Goal: Transaction & Acquisition: Download file/media

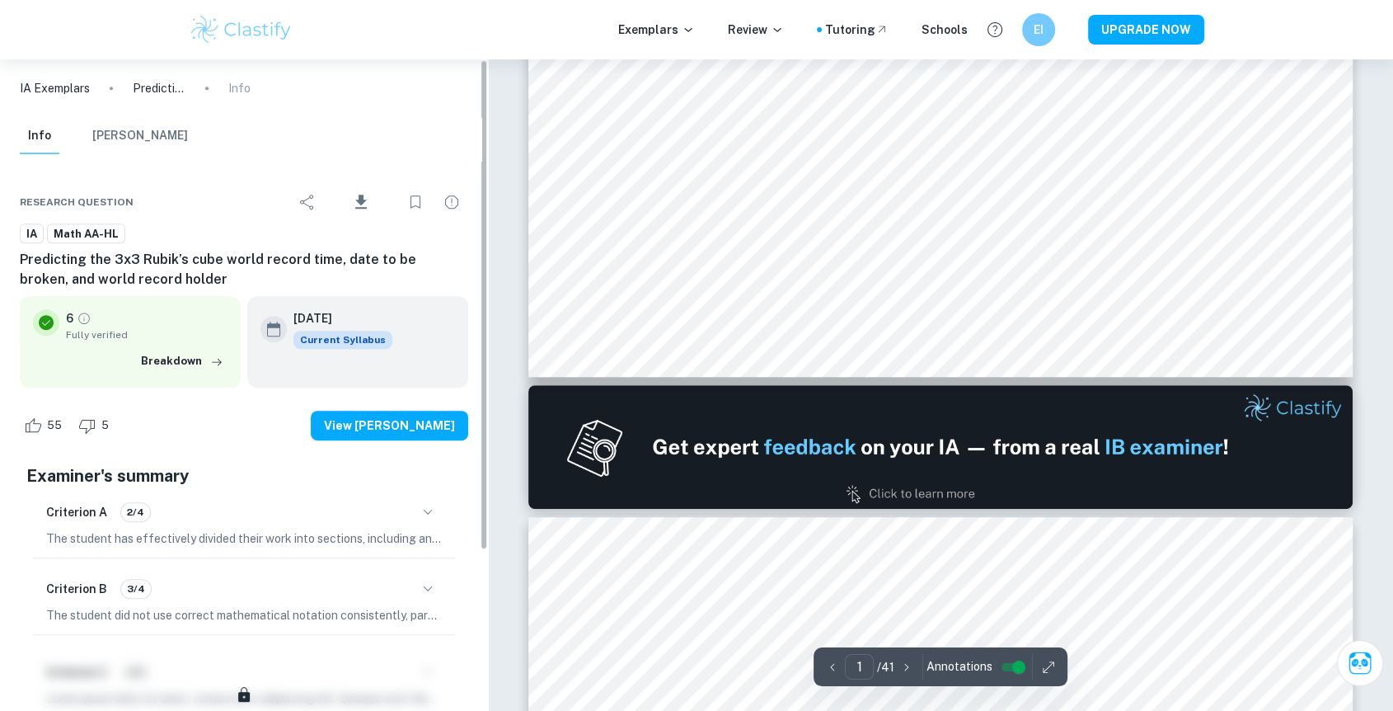
scroll to position [765, 0]
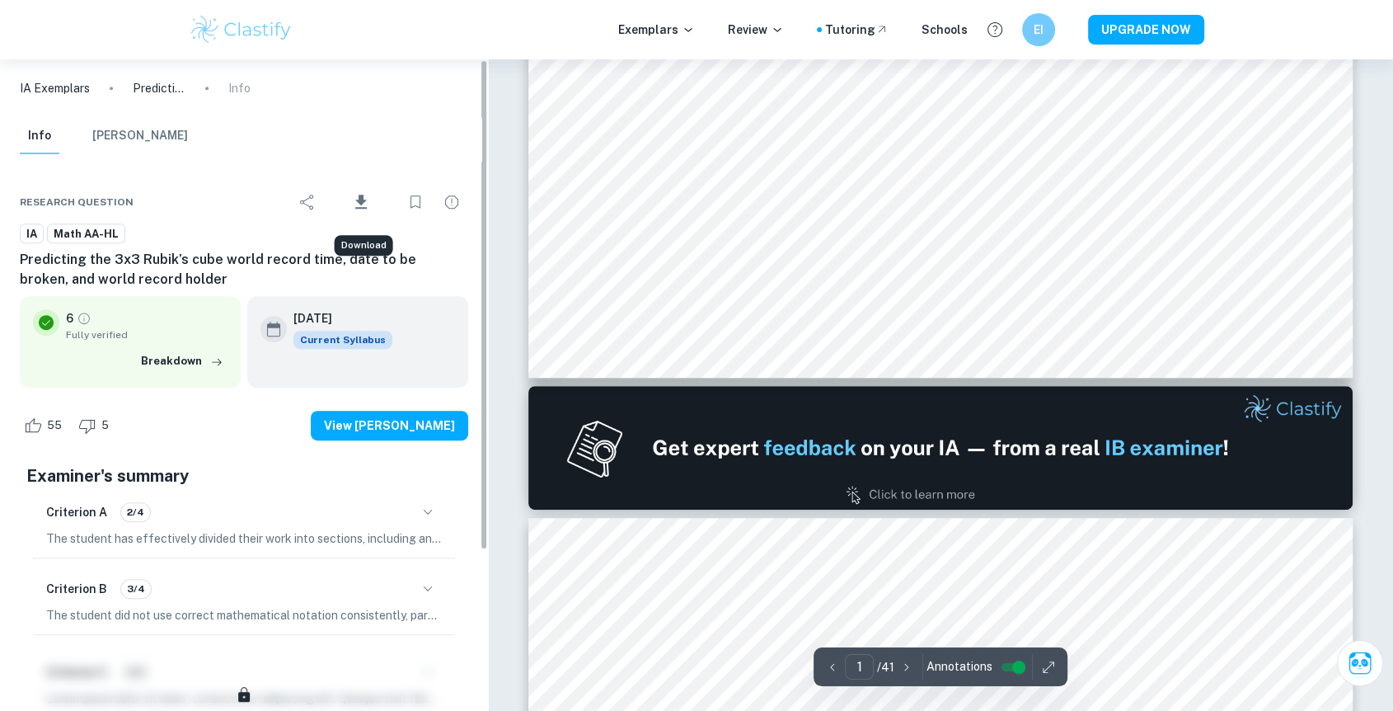
click at [355, 212] on span "Download" at bounding box center [361, 218] width 49 height 12
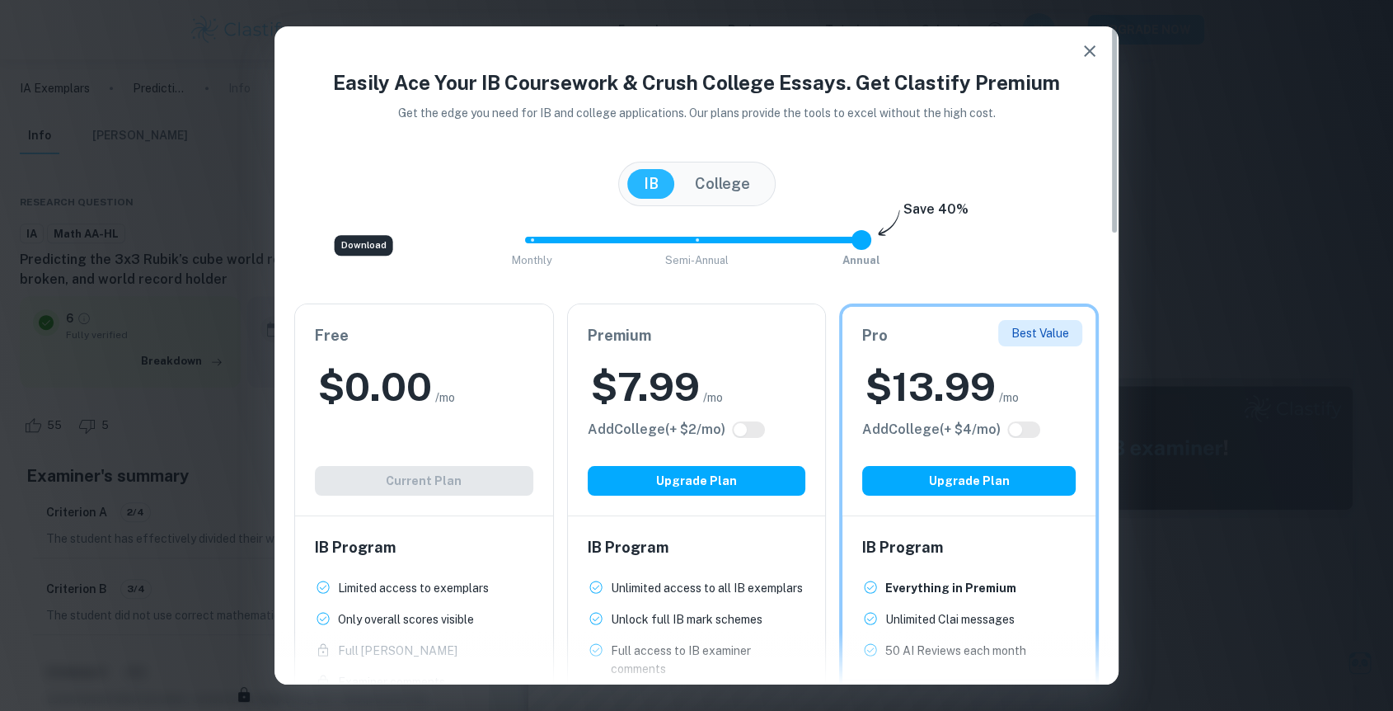
click at [488, 411] on div "$ 0.00 /mo" at bounding box center [424, 386] width 218 height 53
click at [378, 244] on div "Download" at bounding box center [364, 245] width 59 height 21
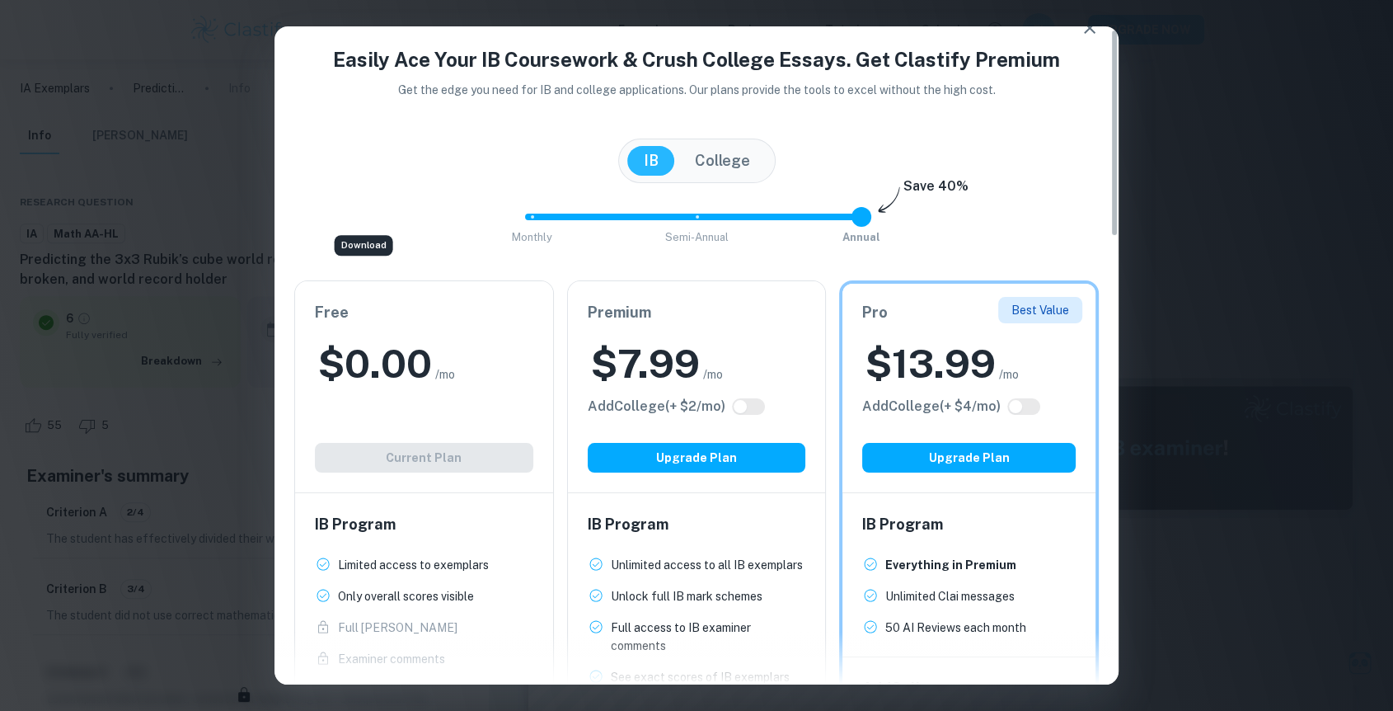
scroll to position [0, 0]
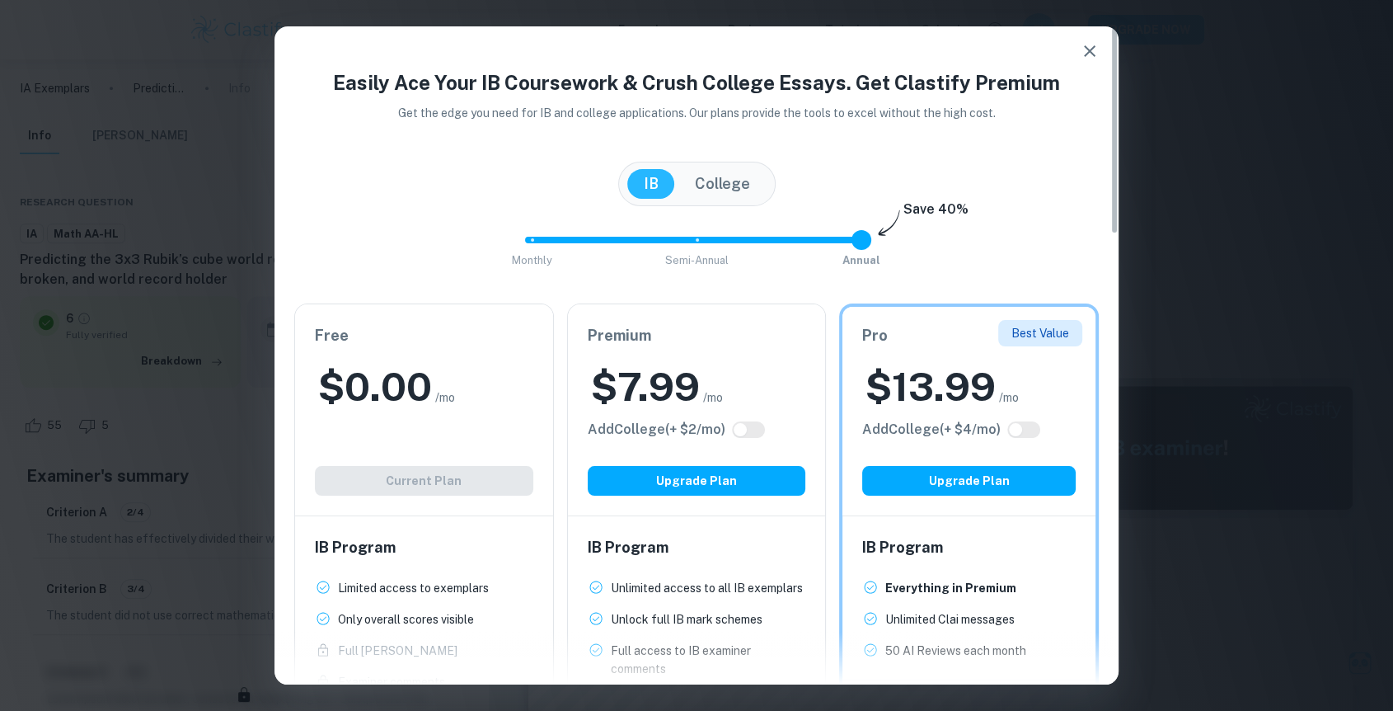
click at [353, 247] on div "Download" at bounding box center [363, 241] width 44 height 12
click at [738, 192] on button "College" at bounding box center [723, 184] width 88 height 30
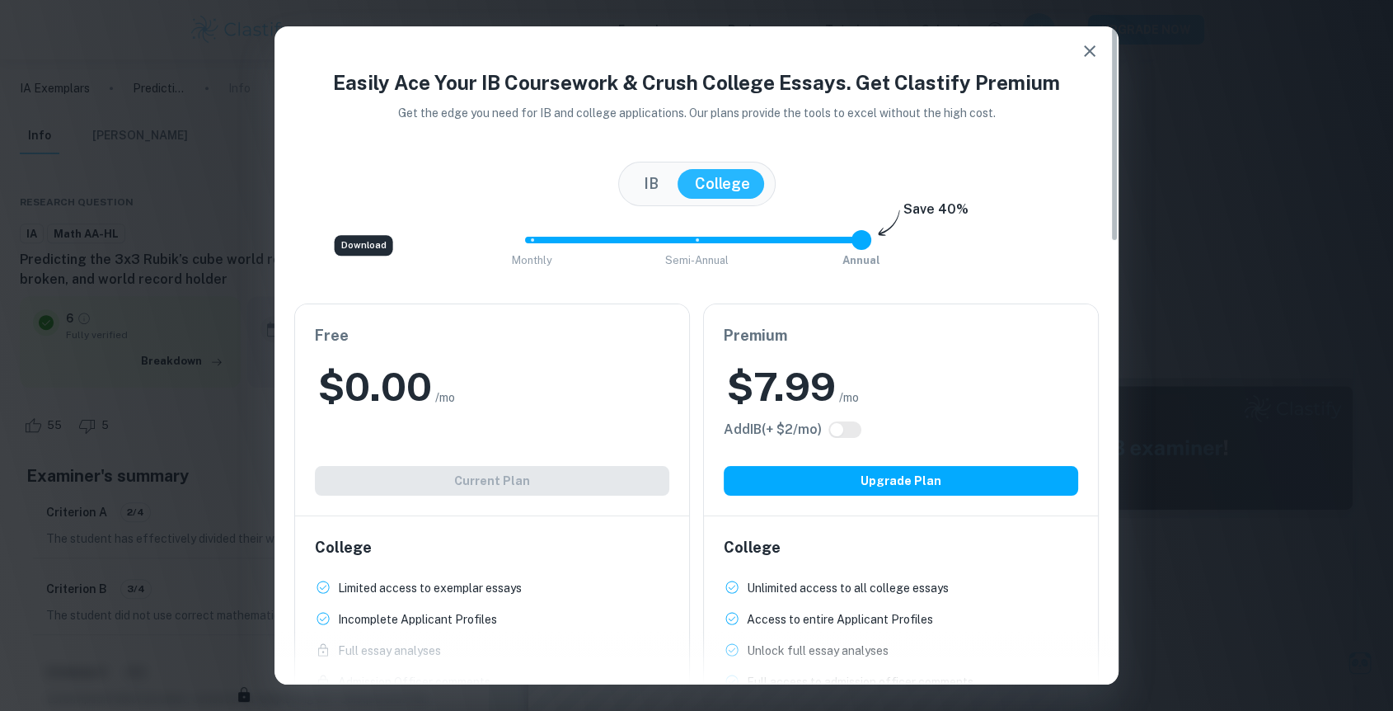
click at [1103, 47] on button "button" at bounding box center [1089, 51] width 33 height 33
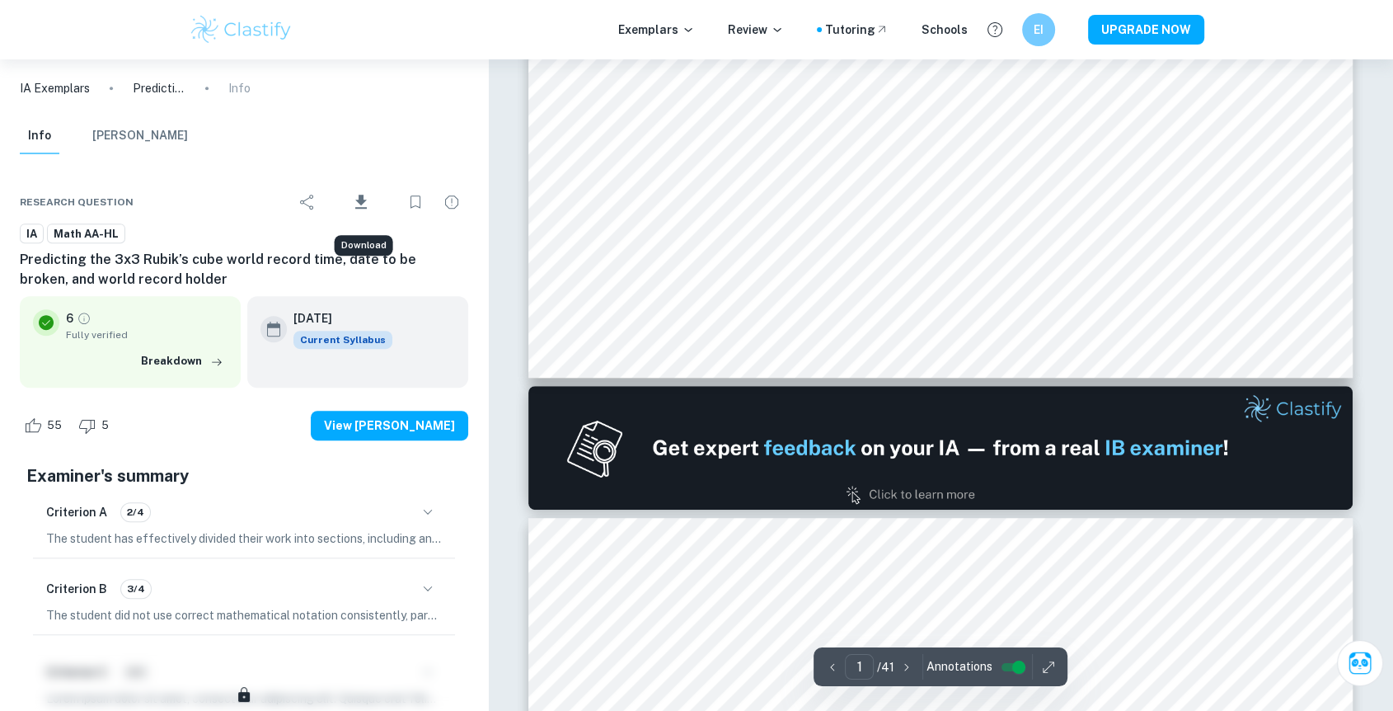
click at [355, 203] on icon "Download" at bounding box center [361, 202] width 20 height 20
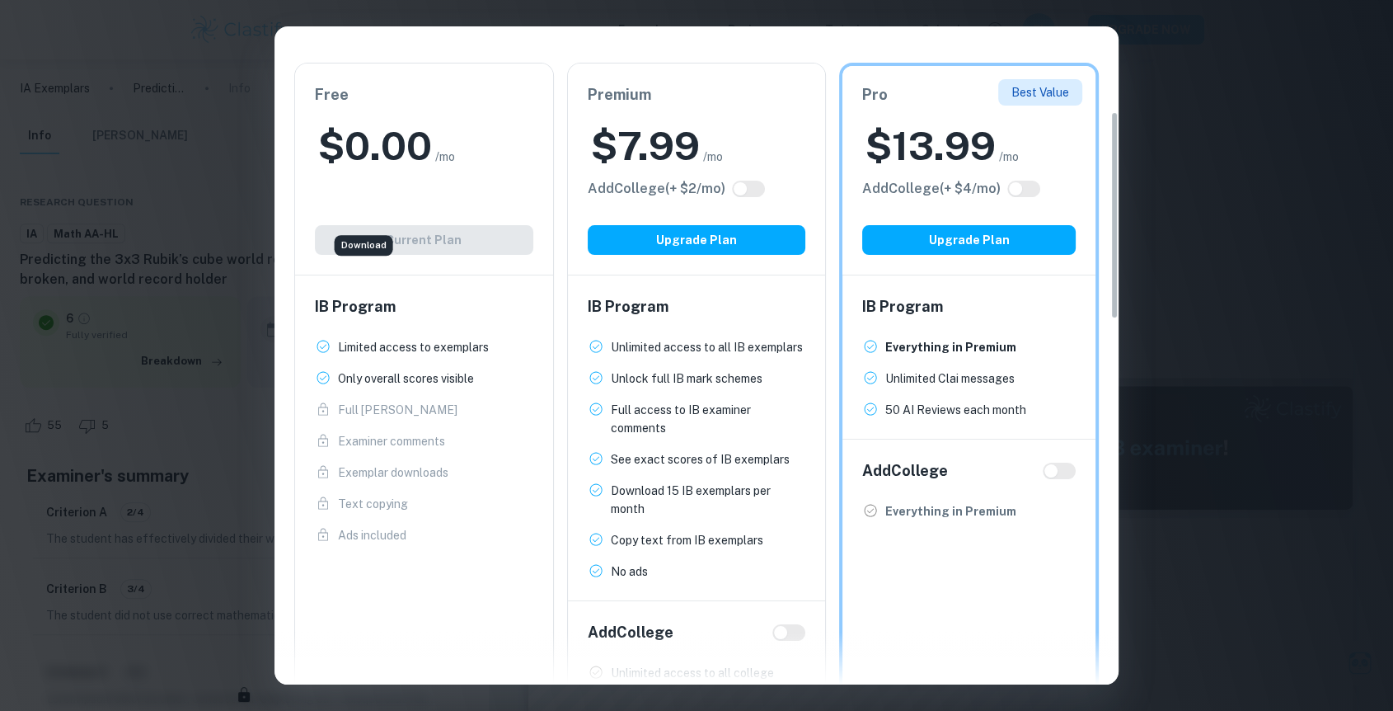
scroll to position [275, 0]
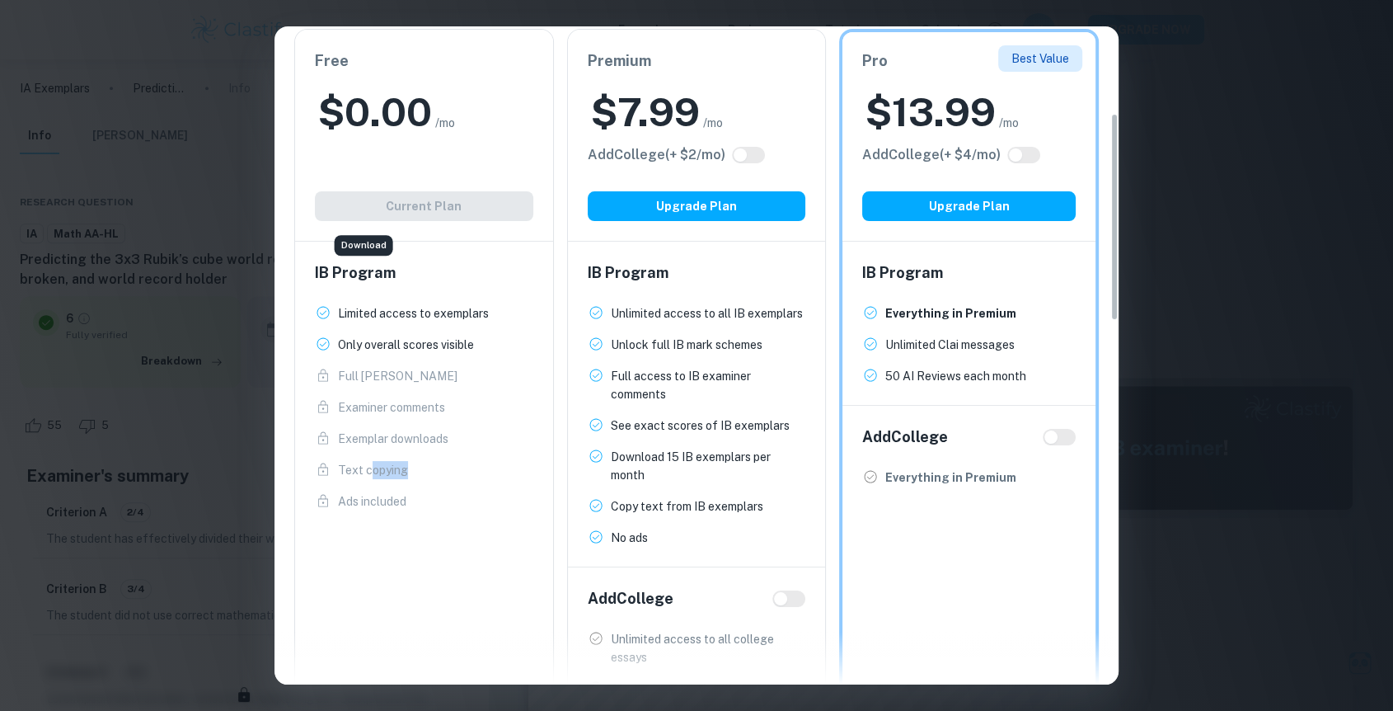
drag, startPoint x: 369, startPoint y: 465, endPoint x: 422, endPoint y: 477, distance: 54.0
click at [422, 477] on span "Text copying New!" at bounding box center [424, 470] width 218 height 18
click at [424, 477] on span "Text copying New!" at bounding box center [424, 470] width 218 height 18
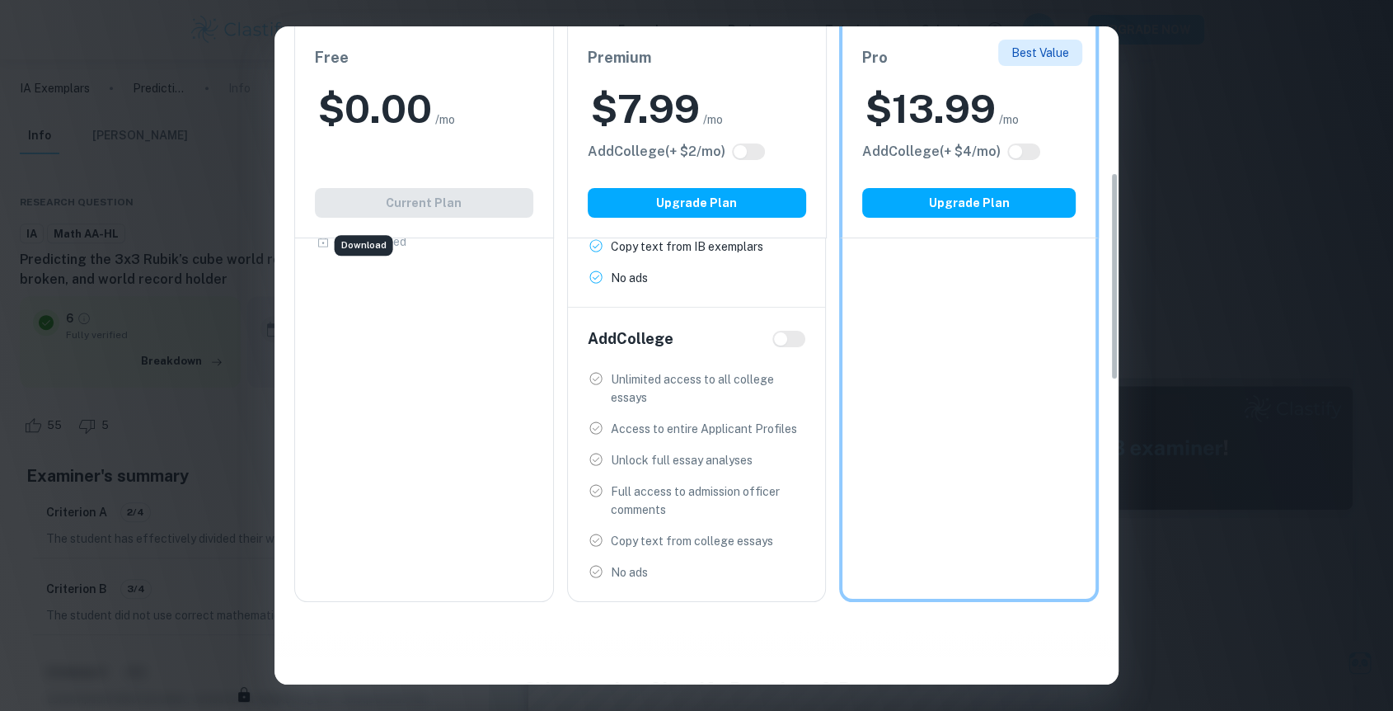
scroll to position [458, 0]
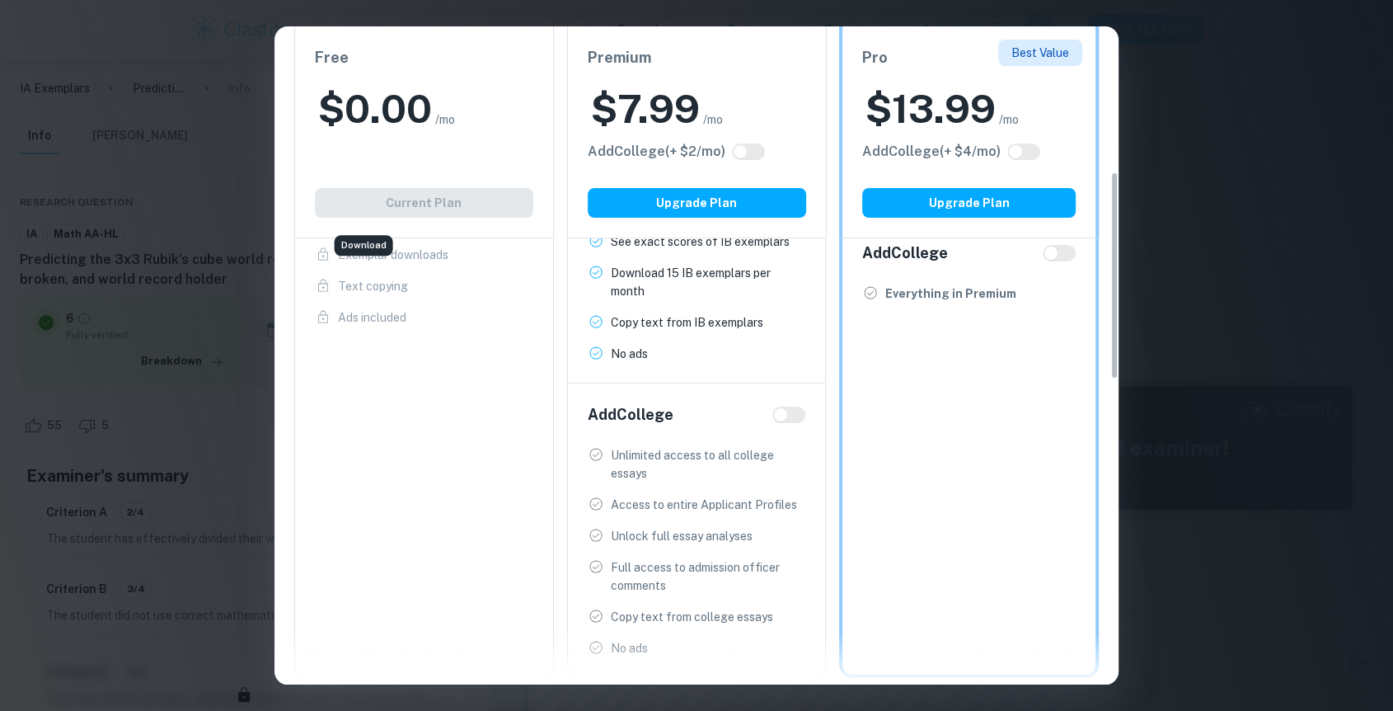
click at [792, 419] on input "checkbox" at bounding box center [781, 414] width 40 height 13
checkbox input "true"
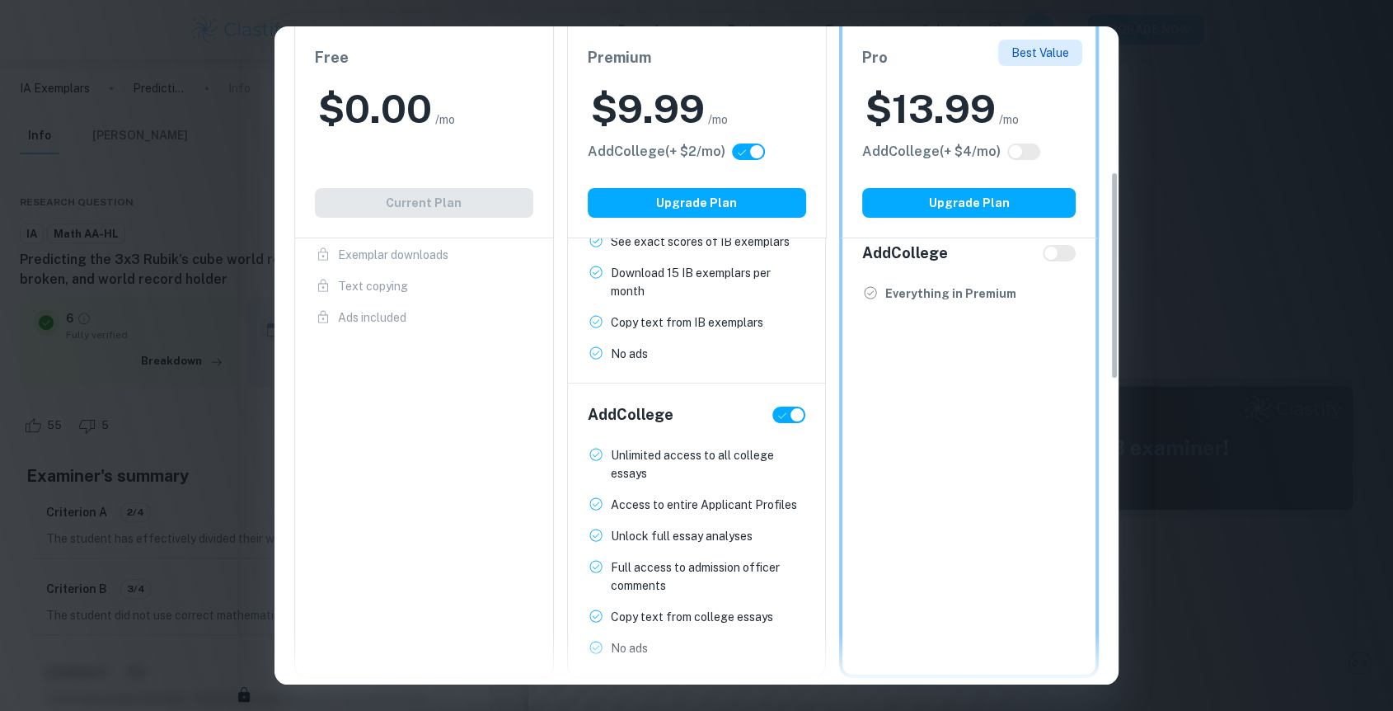
click at [791, 417] on input "checkbox" at bounding box center [797, 414] width 40 height 13
checkbox input "false"
click at [791, 417] on input "checkbox" at bounding box center [781, 414] width 40 height 13
checkbox input "true"
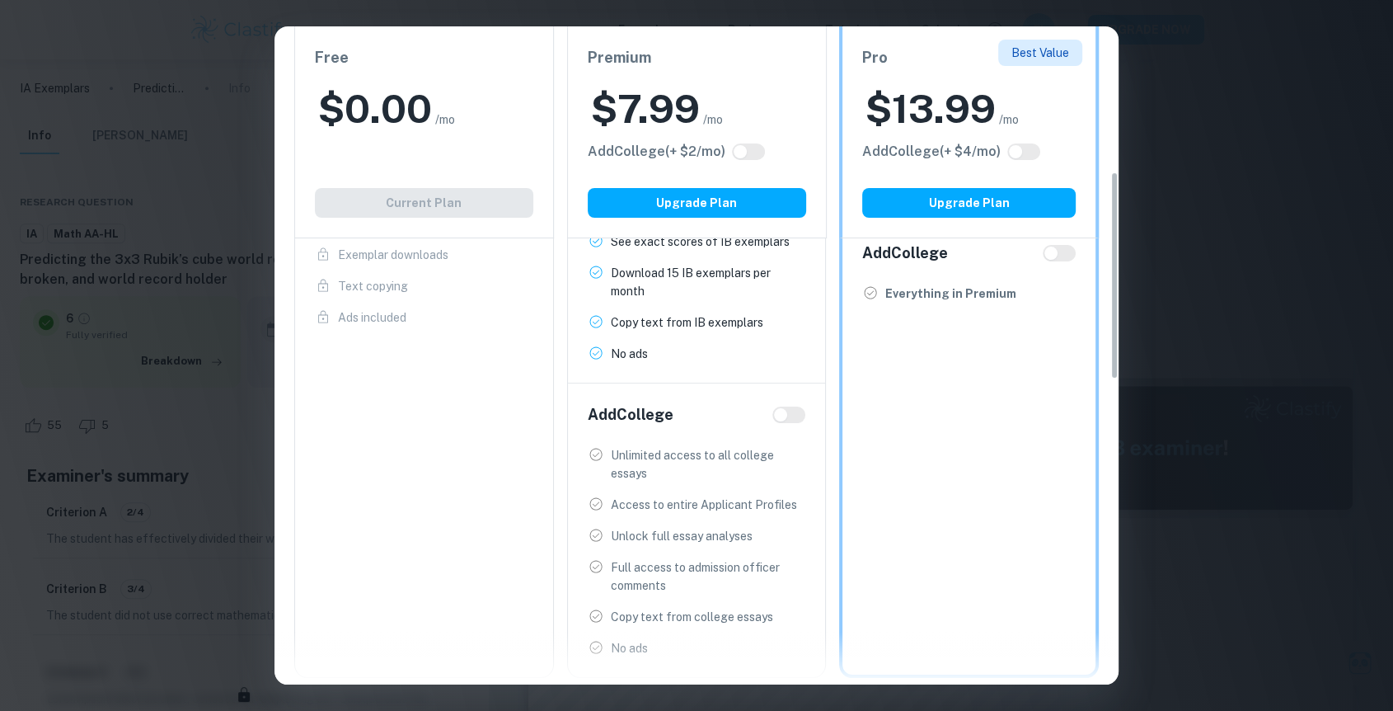
checkbox input "true"
click at [791, 417] on input "checkbox" at bounding box center [797, 414] width 40 height 13
checkbox input "false"
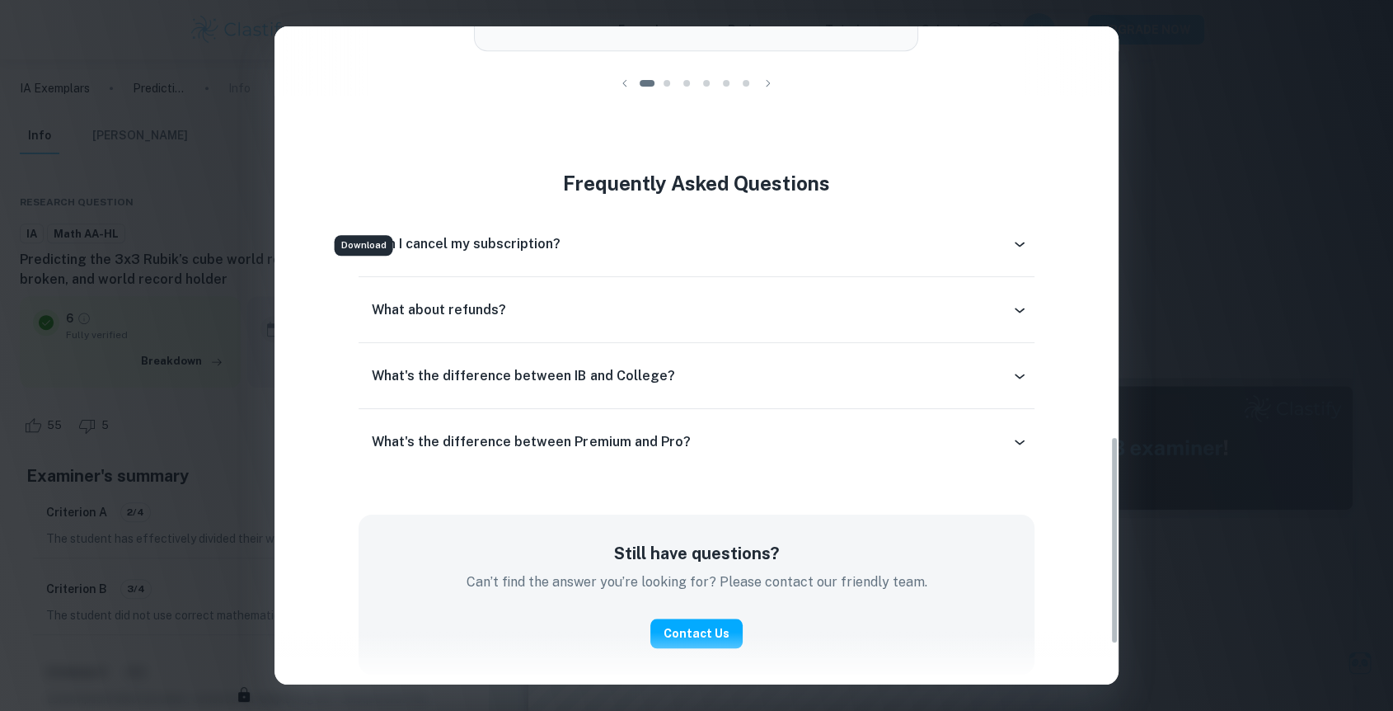
scroll to position [1419, 0]
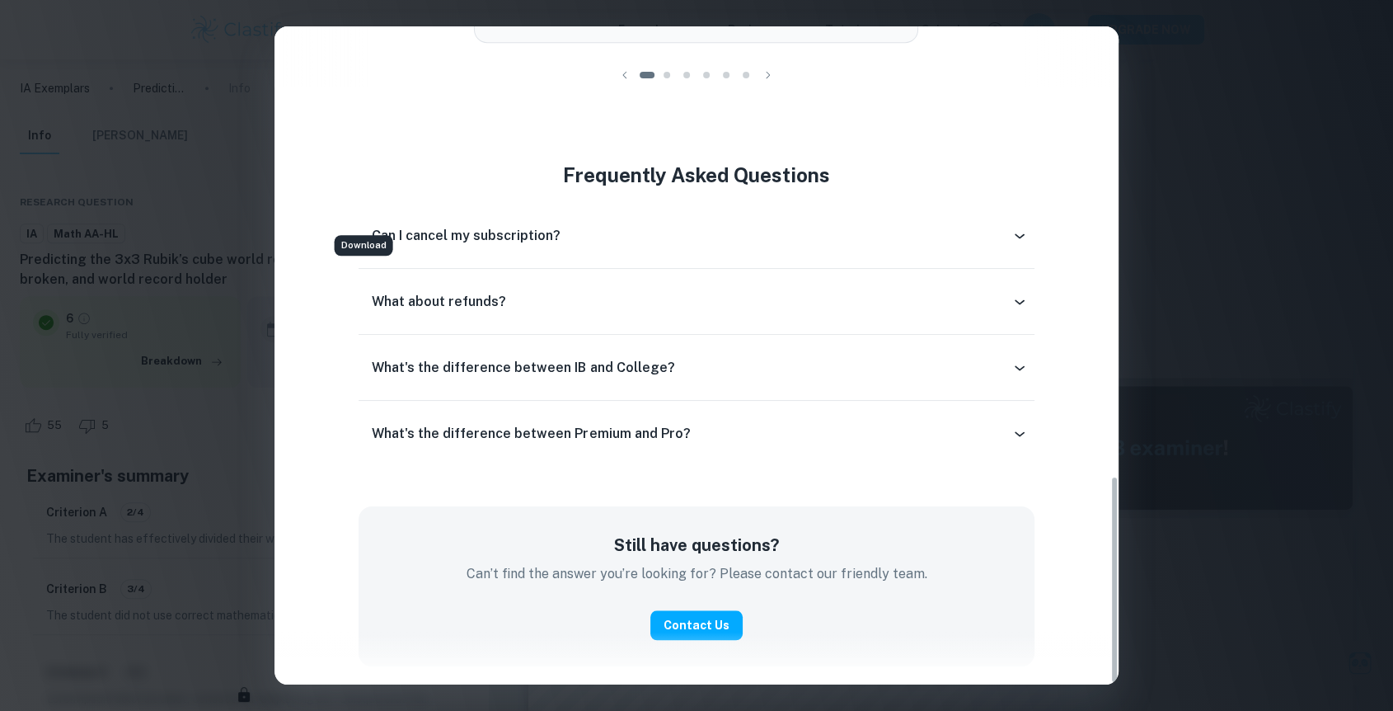
click at [1205, 289] on div "Easily Ace Your IB Coursework & Crush College Essays. Get Clastify Premium Get …" at bounding box center [696, 355] width 1393 height 711
